Goal: Task Accomplishment & Management: Manage account settings

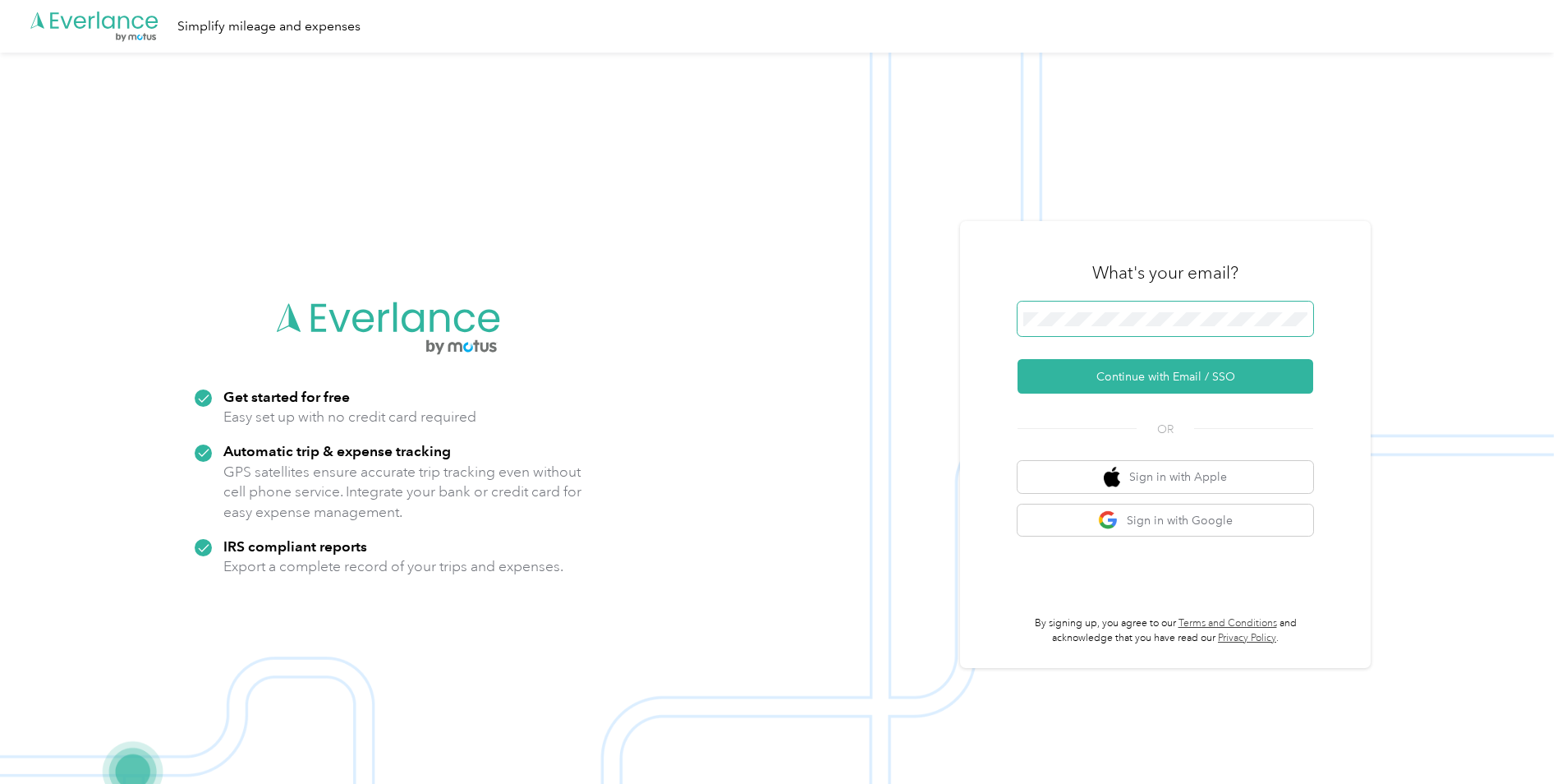
click at [1199, 306] on span at bounding box center [1165, 319] width 296 height 34
click at [1177, 373] on button "Continue with Email / SSO" at bounding box center [1165, 376] width 296 height 34
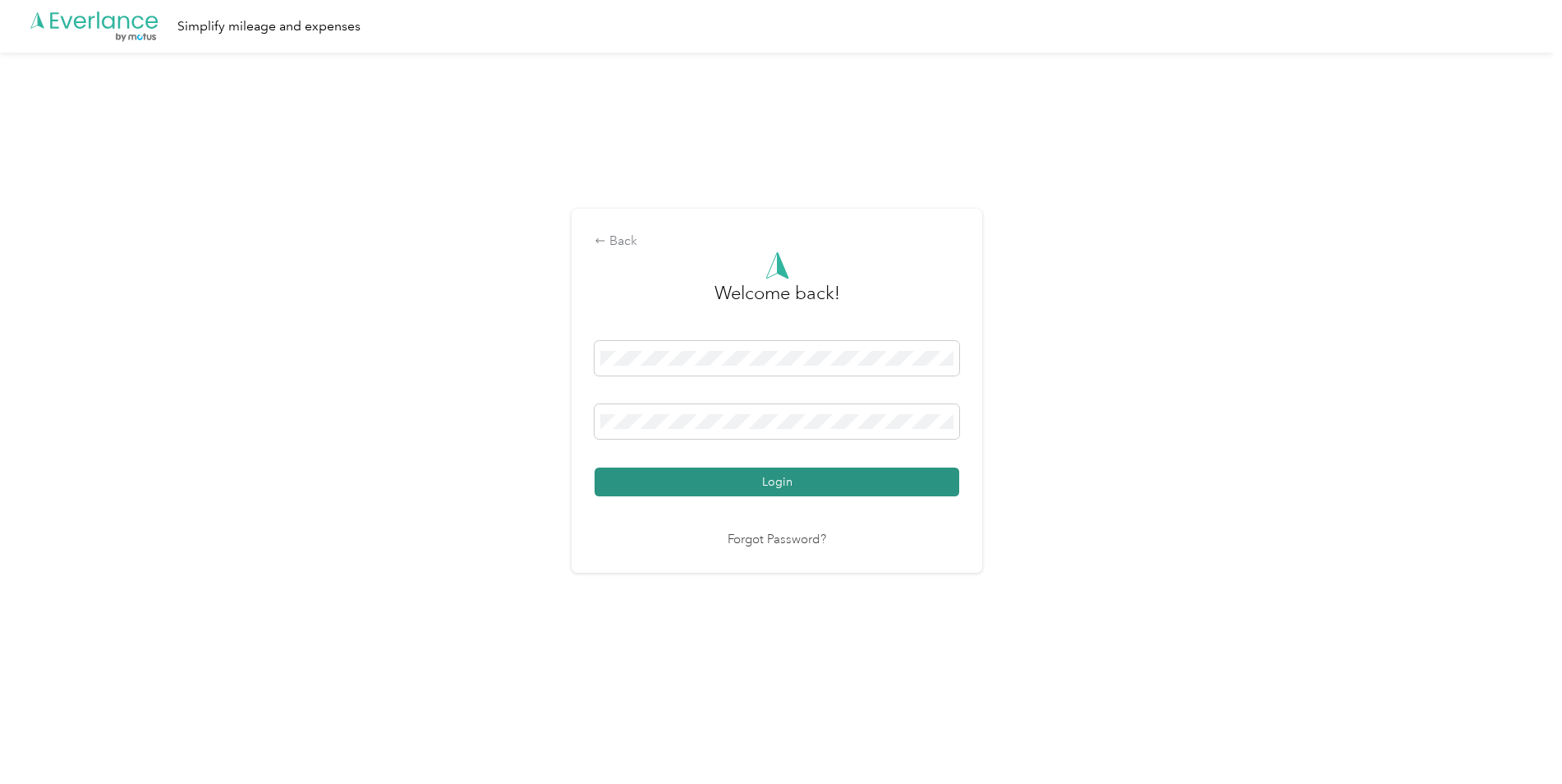
click at [833, 485] on button "Login" at bounding box center [777, 481] width 365 height 28
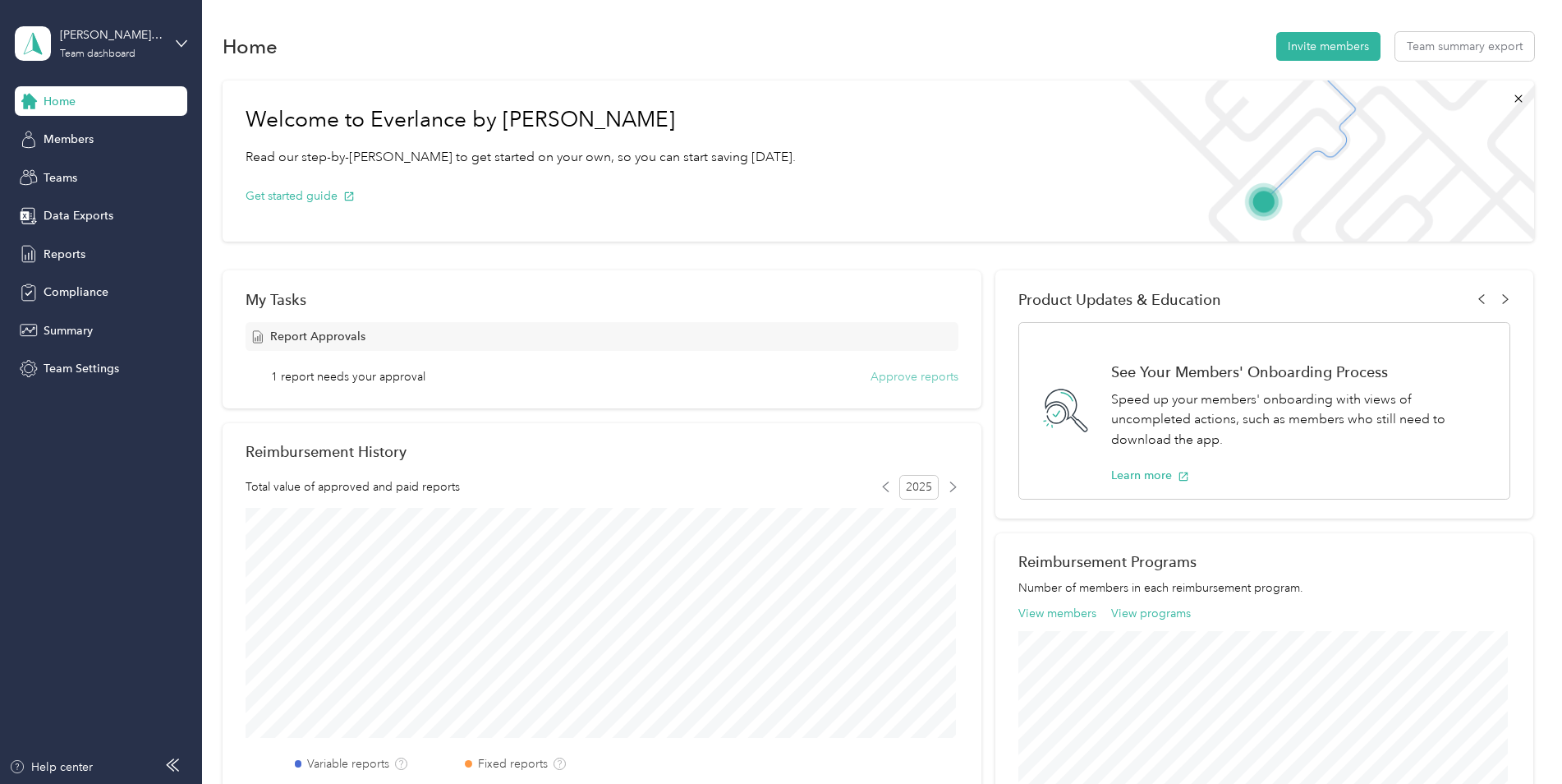
click at [906, 375] on button "Approve reports" at bounding box center [915, 377] width 88 height 17
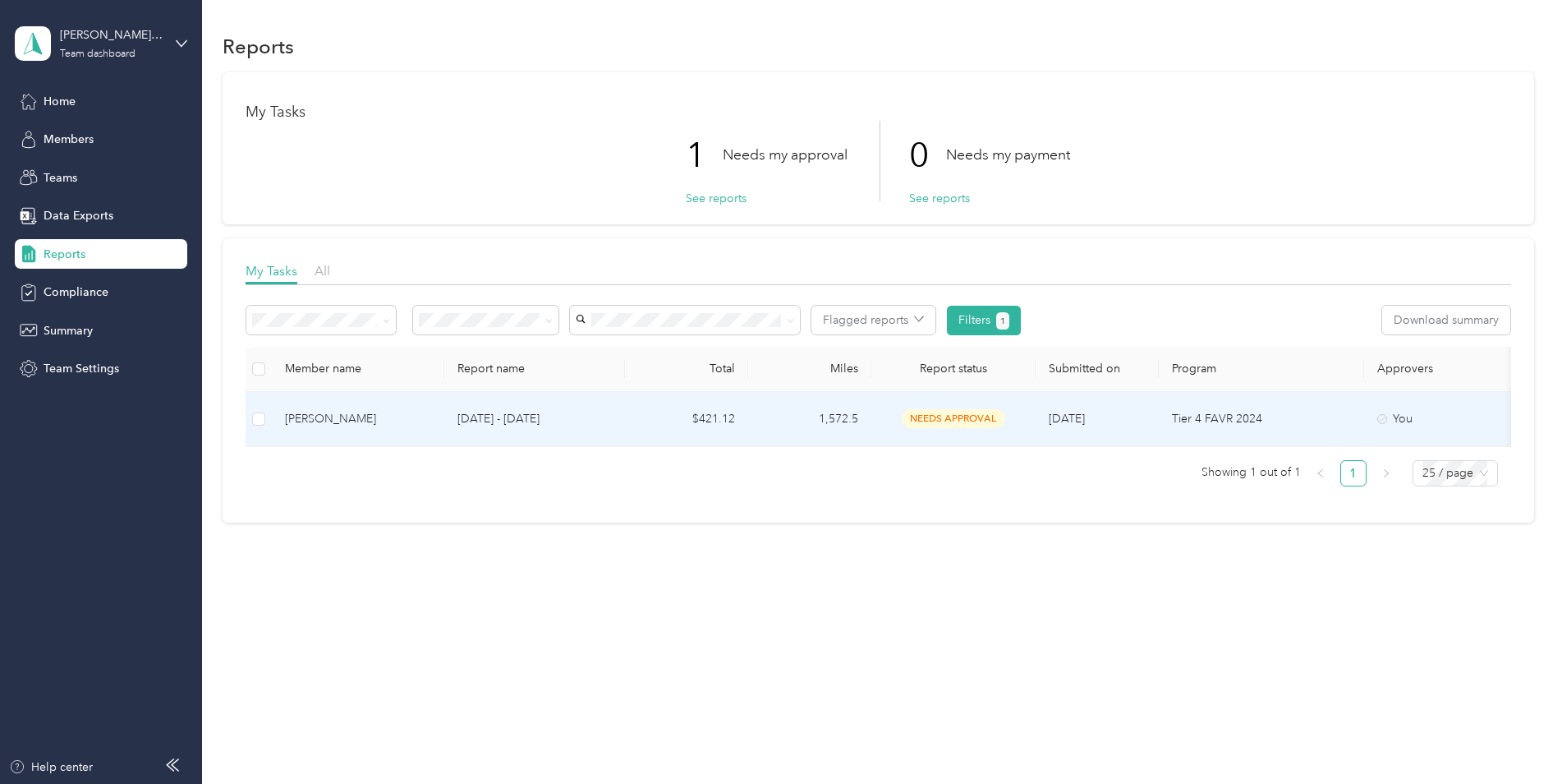
click at [1211, 420] on p "Tier 4 FAVR 2024" at bounding box center [1262, 418] width 179 height 18
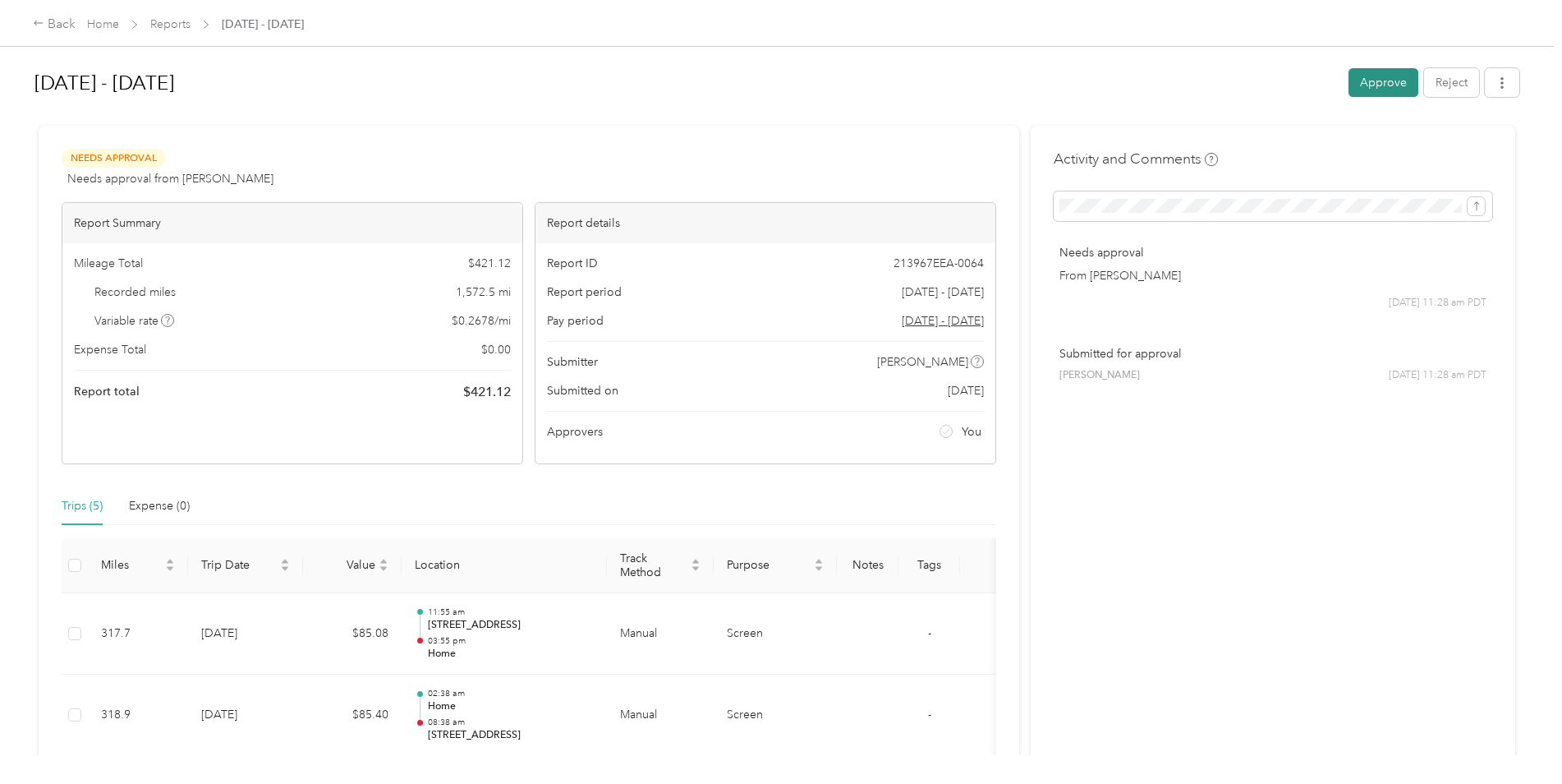
click at [1374, 83] on button "Approve" at bounding box center [1383, 82] width 70 height 28
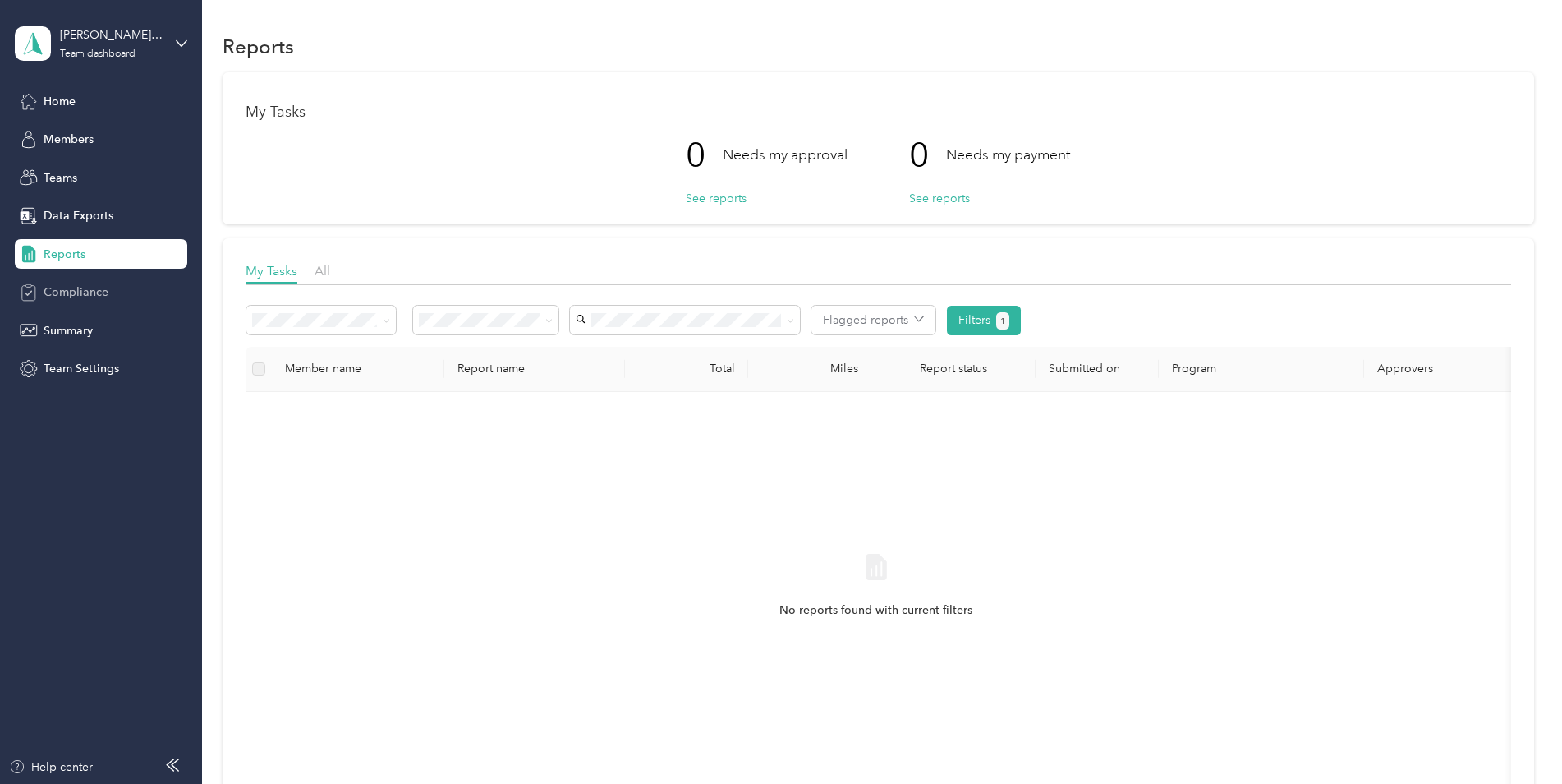
click at [92, 295] on span "Compliance" at bounding box center [75, 292] width 65 height 17
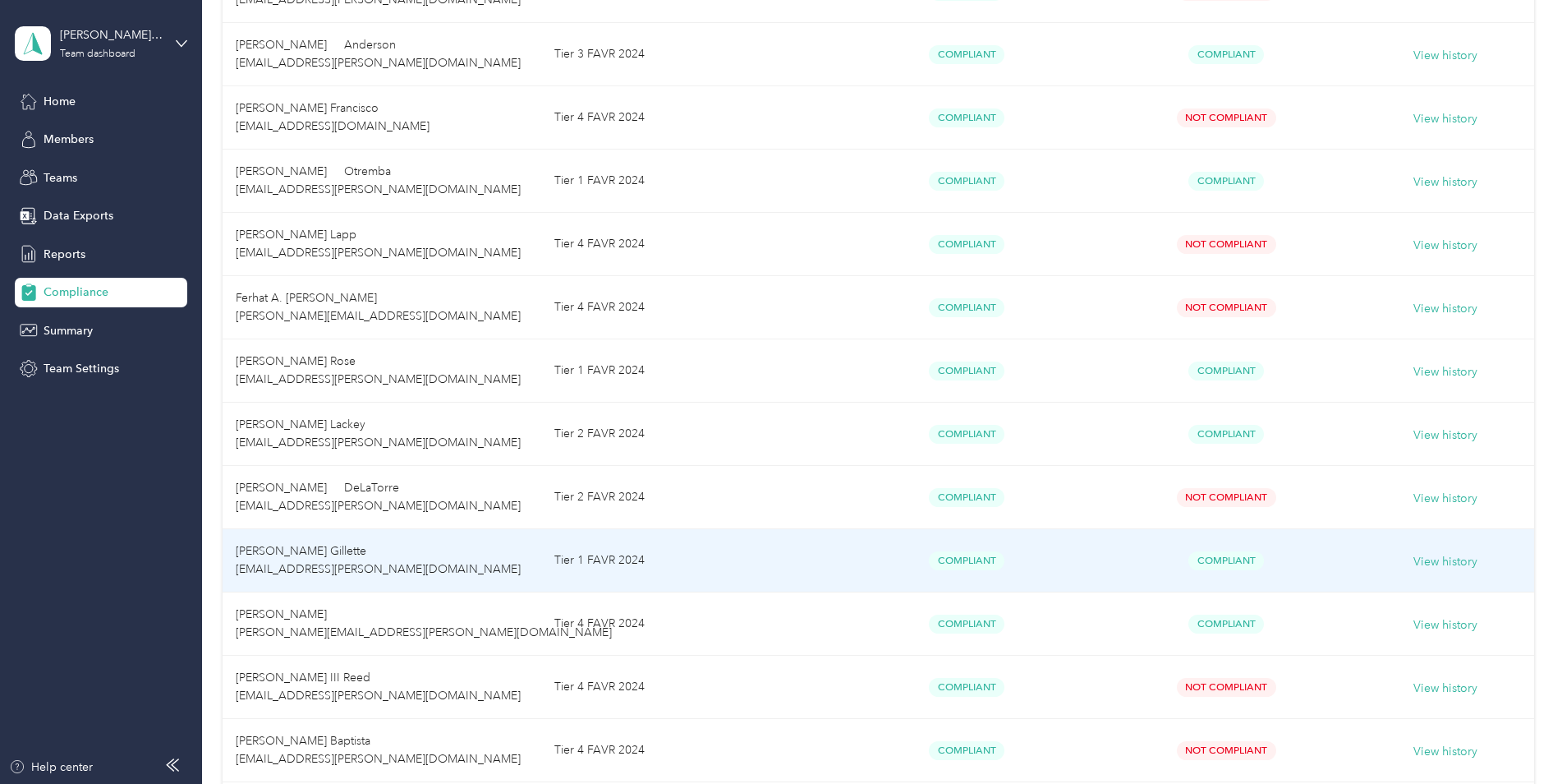
scroll to position [647, 0]
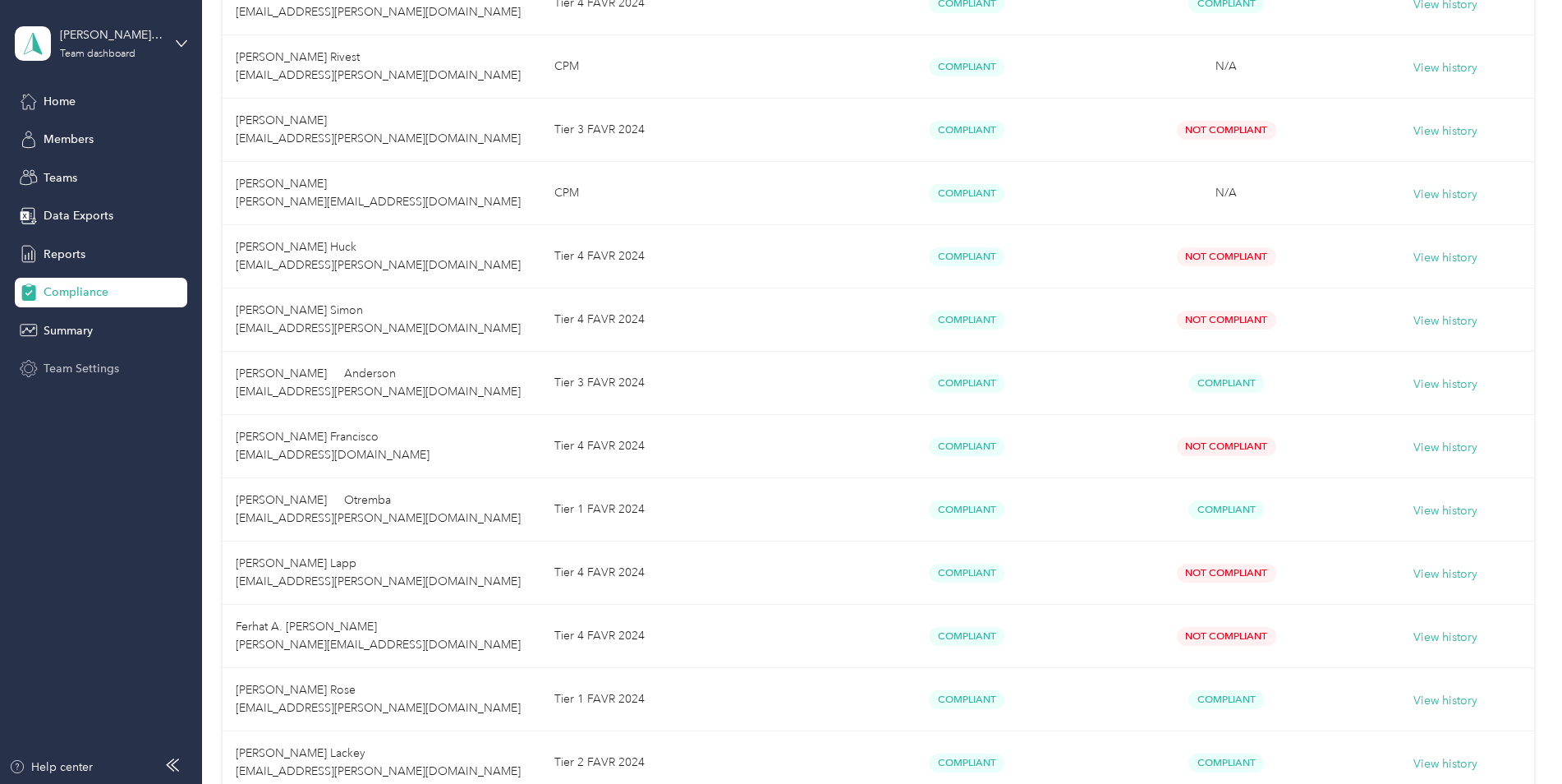
click at [93, 371] on span "Team Settings" at bounding box center [81, 368] width 76 height 17
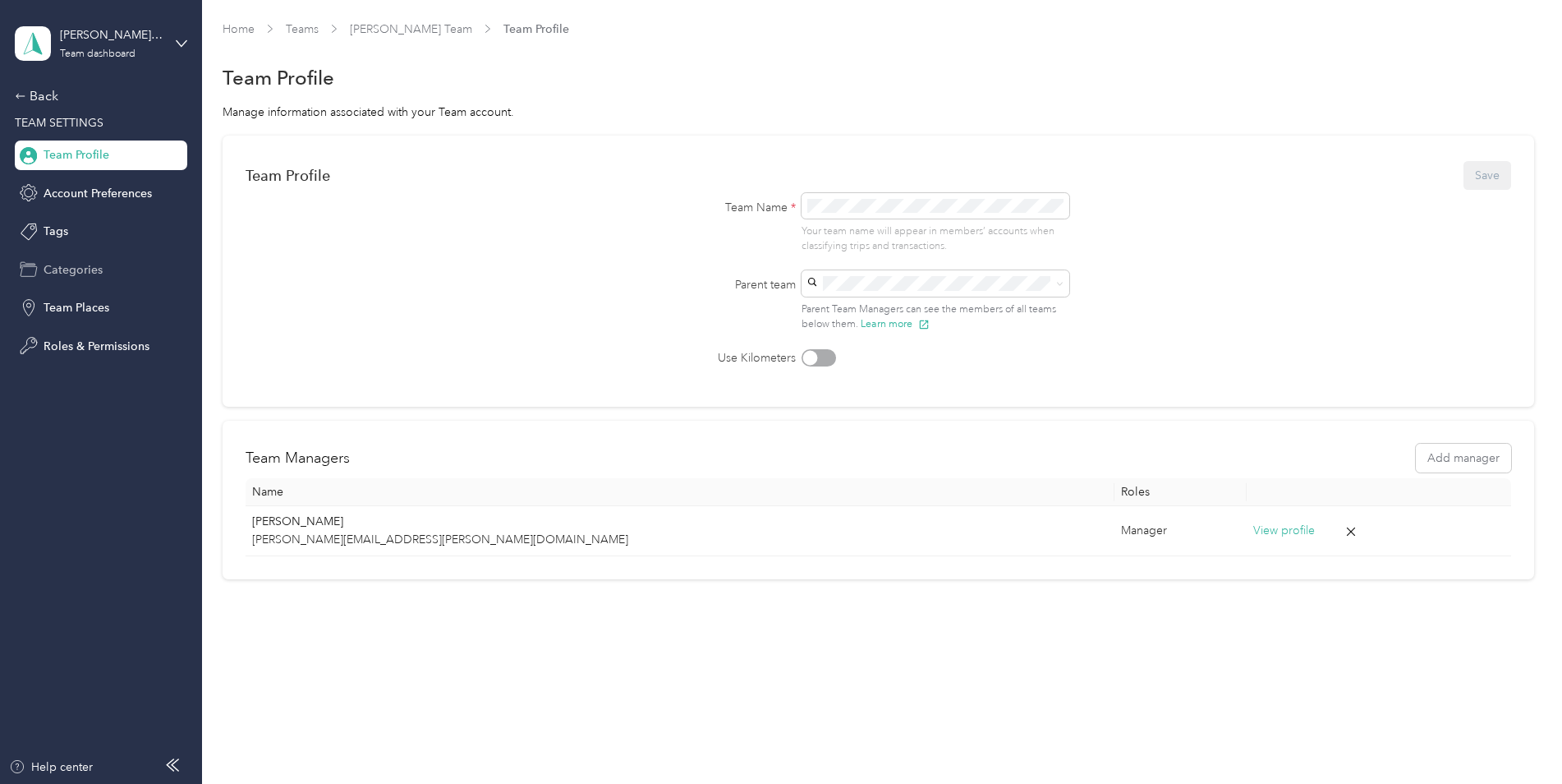
click at [85, 269] on span "Categories" at bounding box center [72, 270] width 60 height 17
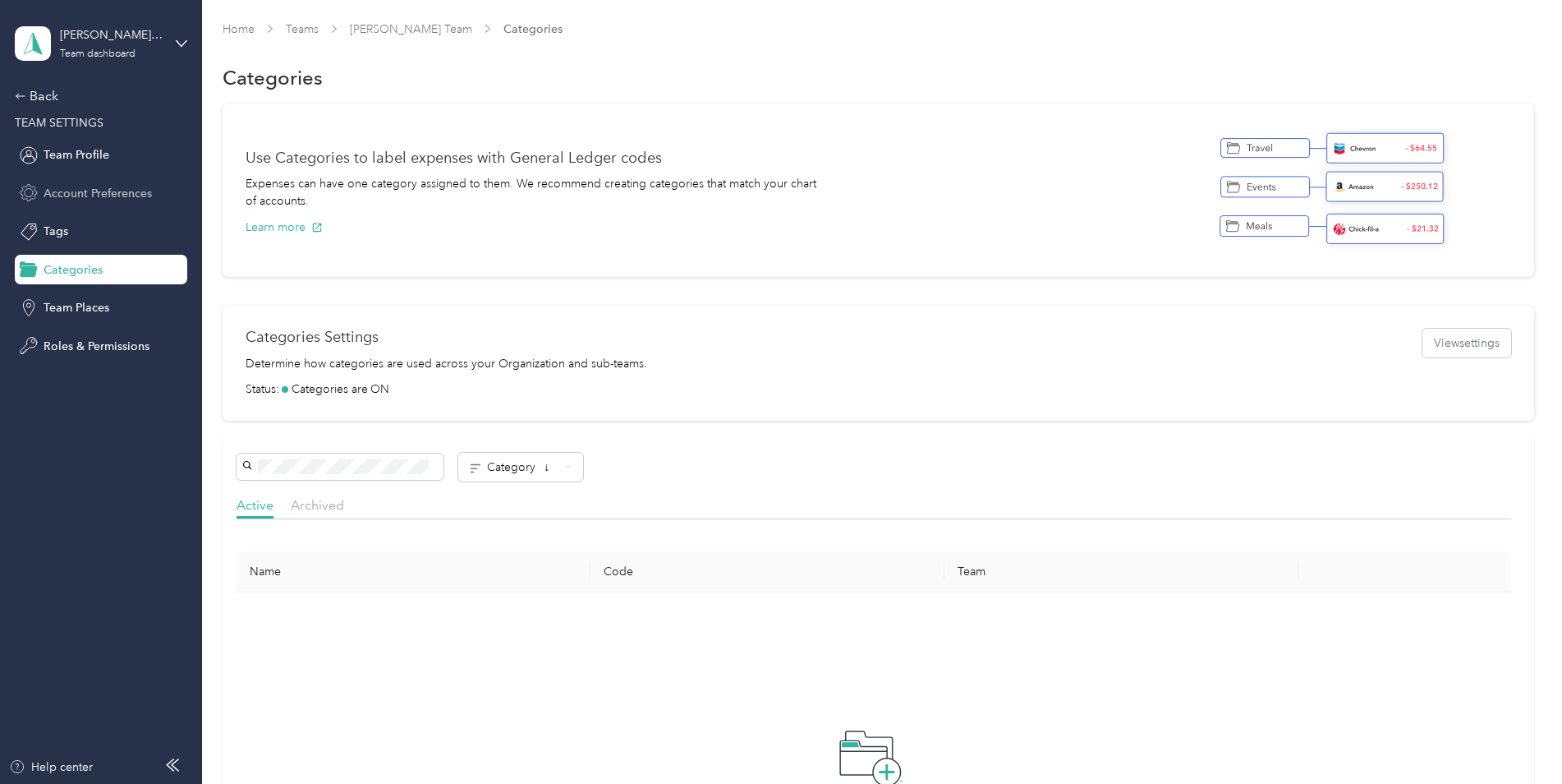
click at [89, 192] on span "Account Preferences" at bounding box center [97, 193] width 109 height 17
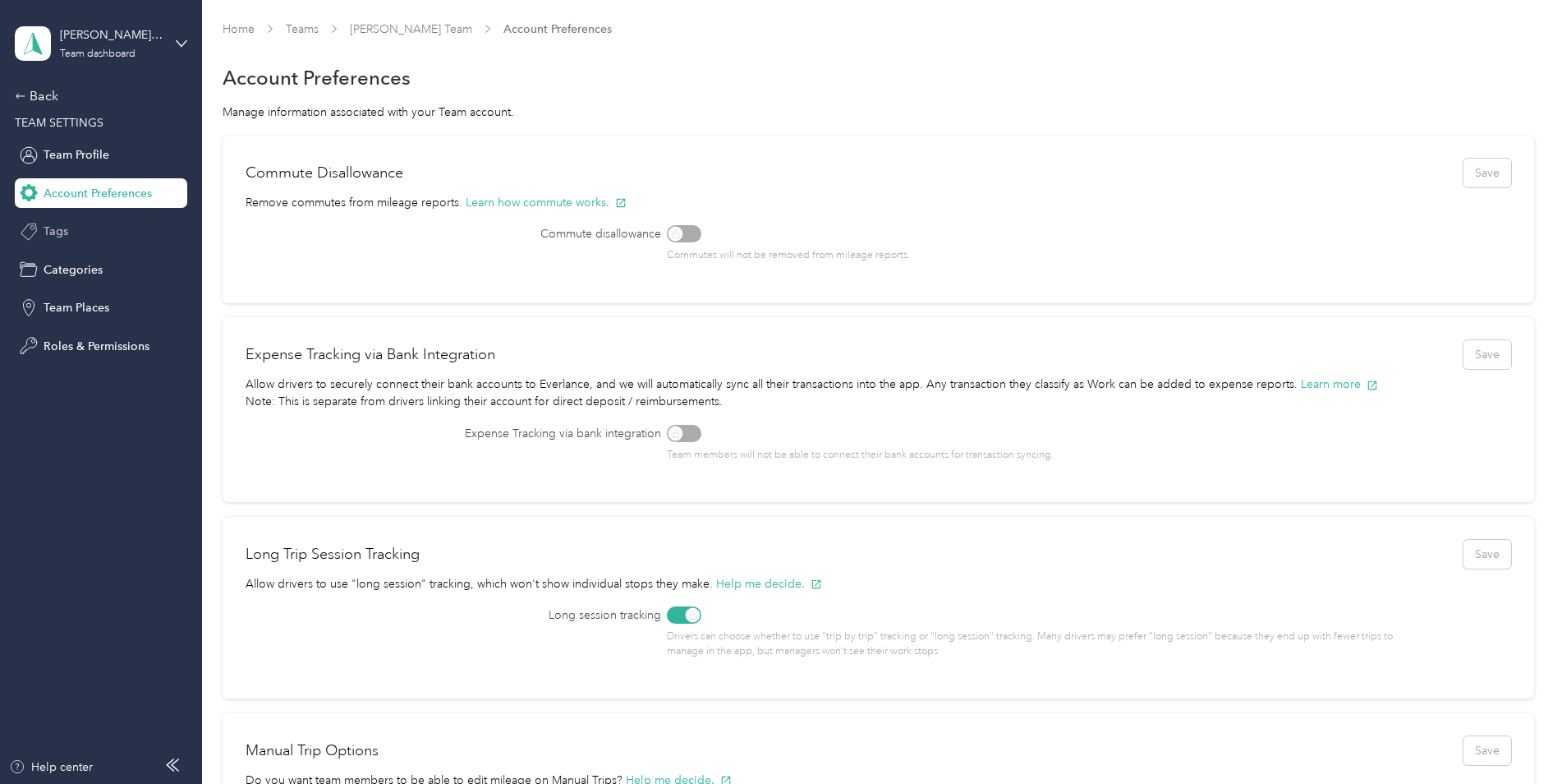
click at [60, 232] on span "Tags" at bounding box center [55, 231] width 25 height 17
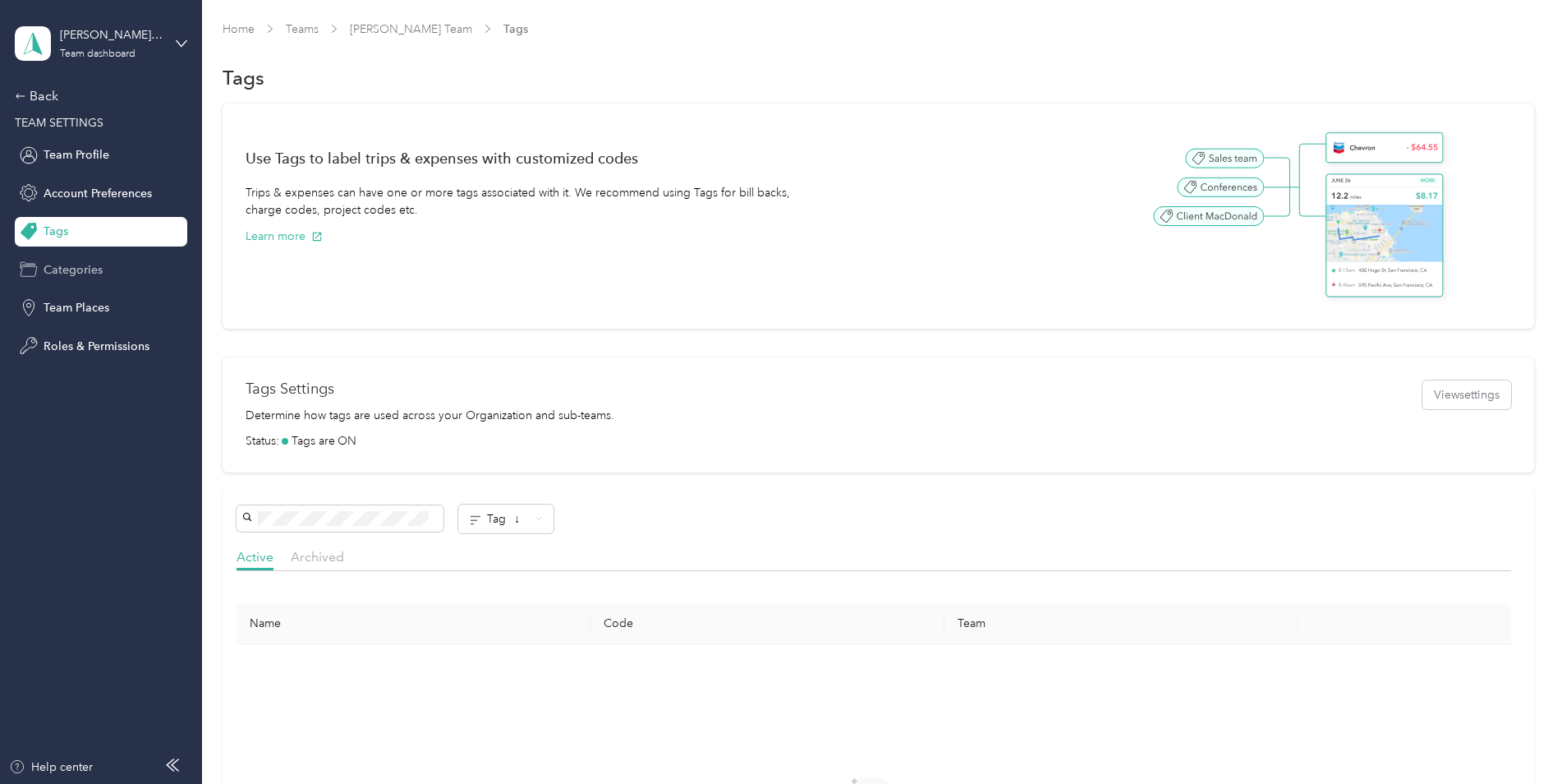
click at [89, 272] on span "Categories" at bounding box center [72, 270] width 60 height 17
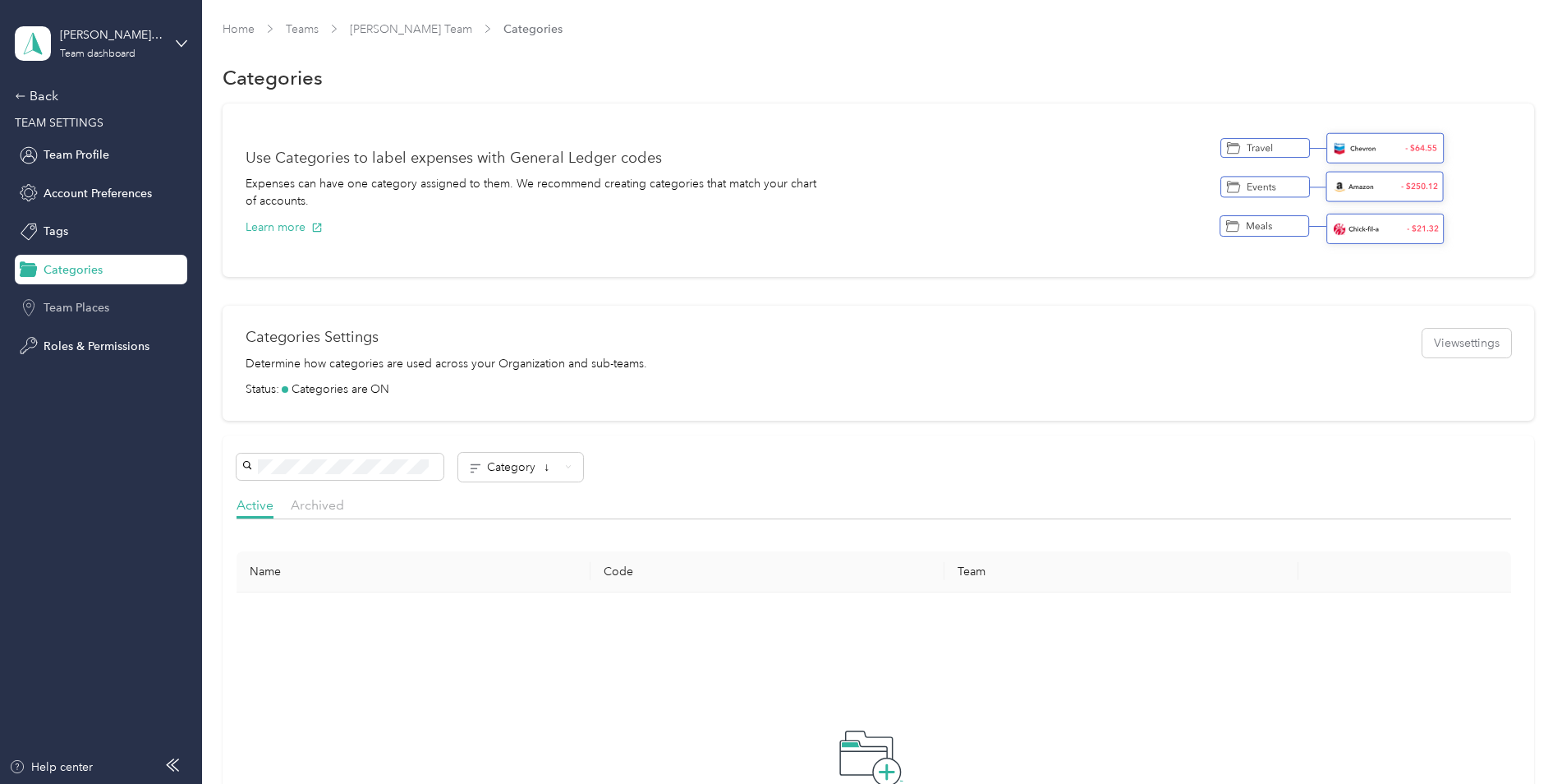
click at [97, 304] on span "Team Places" at bounding box center [76, 308] width 66 height 17
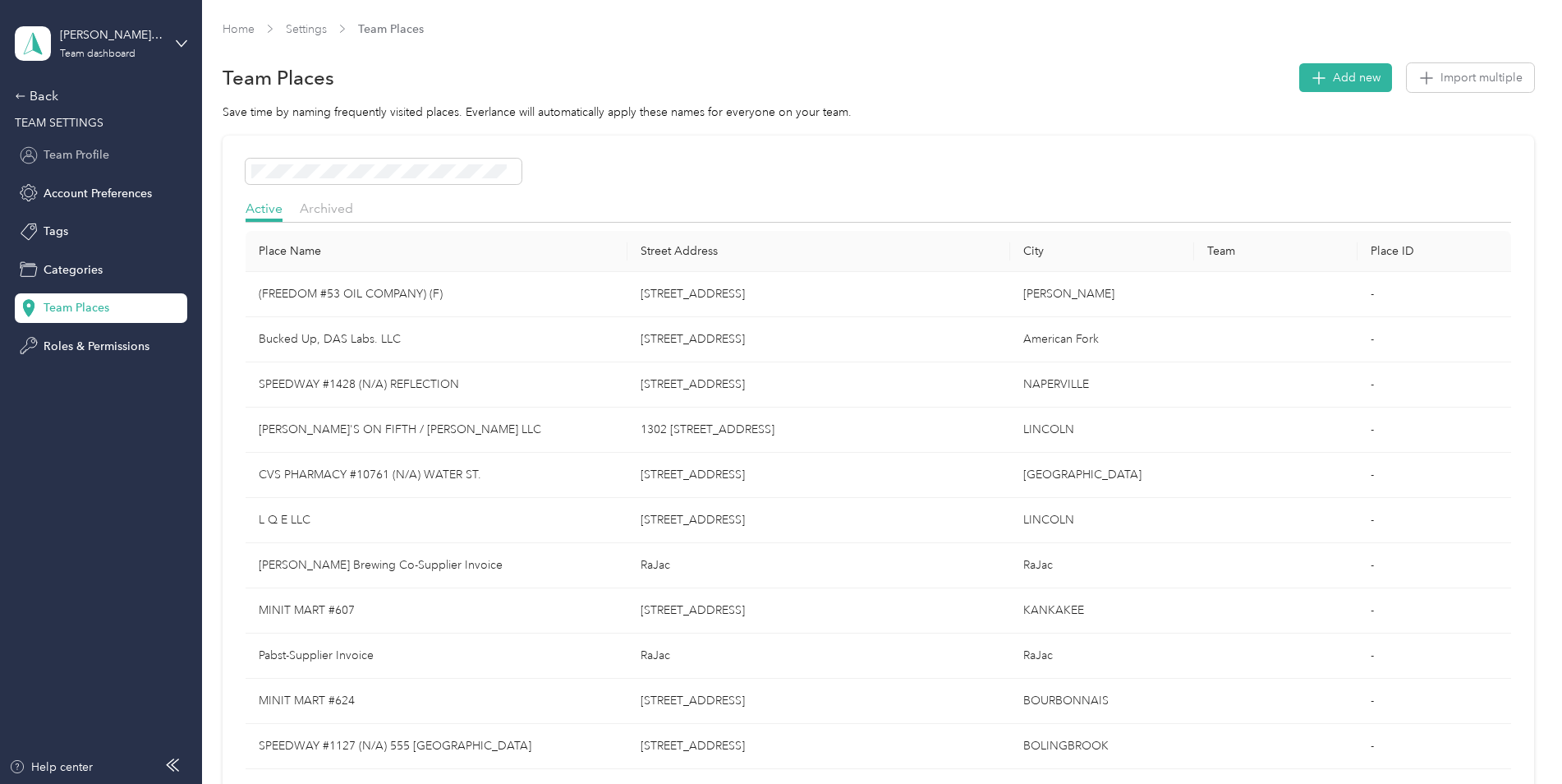
click at [83, 148] on span "Team Profile" at bounding box center [76, 155] width 66 height 17
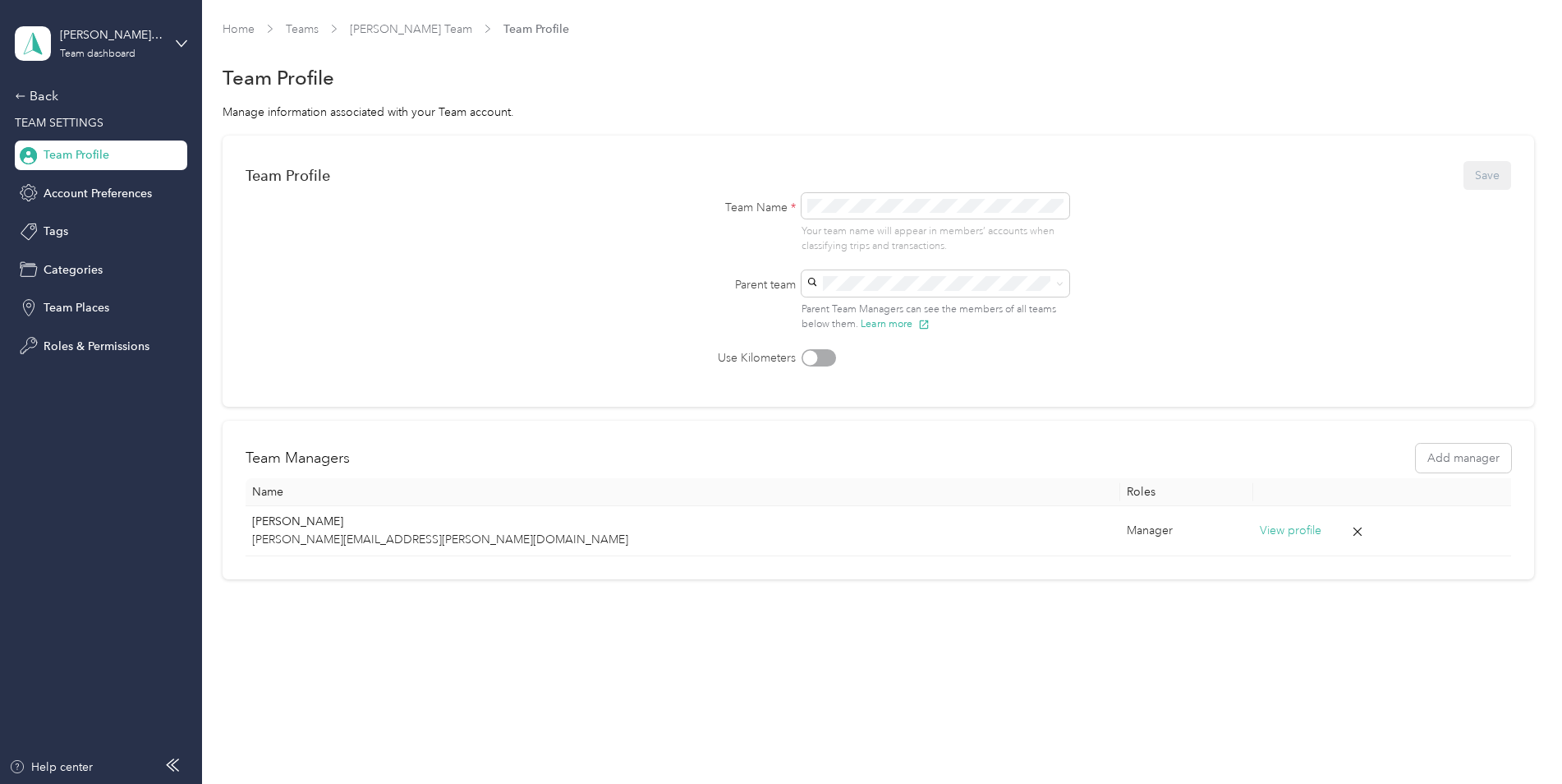
click at [89, 122] on span "TEAM SETTINGS" at bounding box center [59, 122] width 89 height 14
click at [43, 95] on div "Back" at bounding box center [97, 96] width 164 height 20
